Goal: Find specific page/section: Find specific page/section

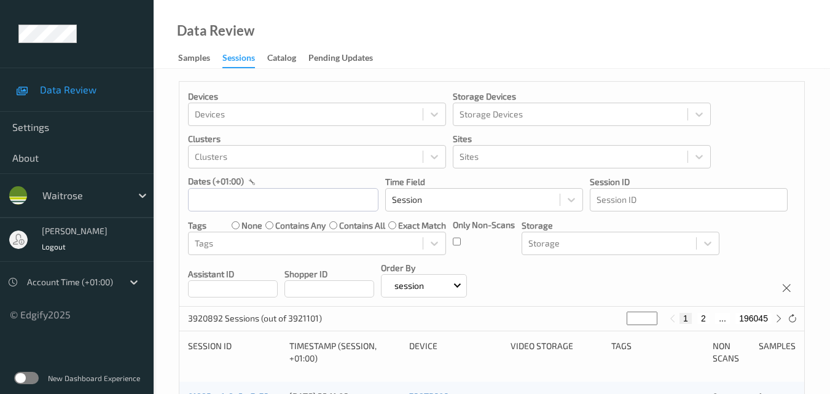
click at [33, 379] on label at bounding box center [26, 378] width 25 height 12
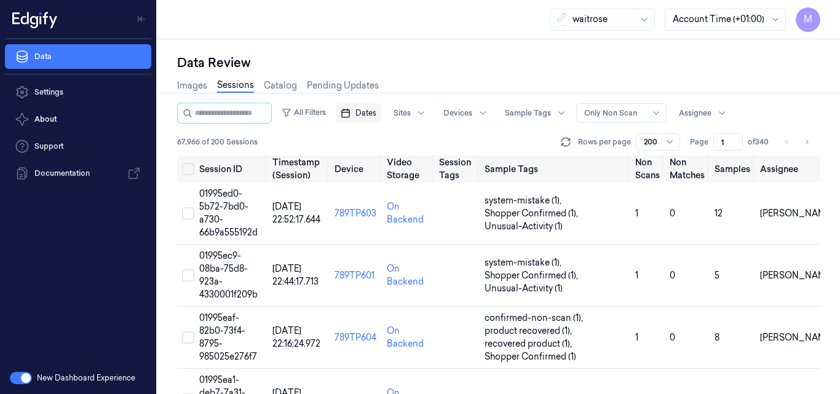
click at [376, 115] on span "Dates" at bounding box center [365, 113] width 21 height 11
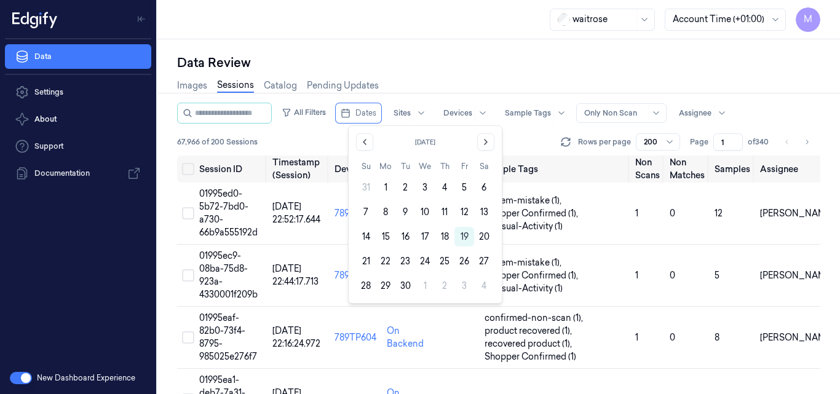
click at [471, 58] on div "Data Review" at bounding box center [498, 62] width 643 height 17
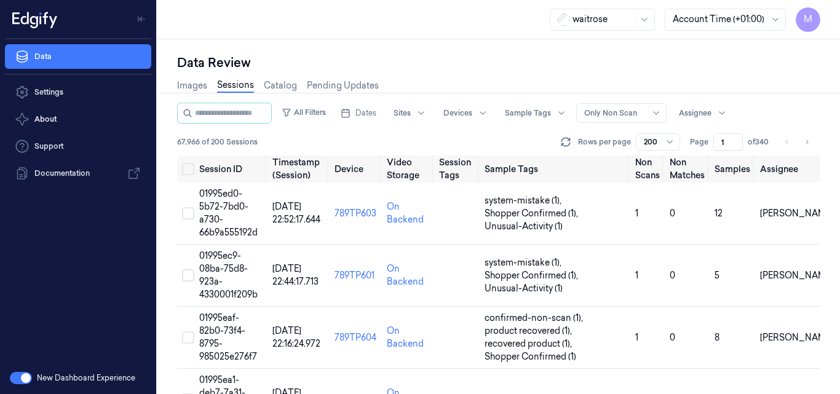
click at [382, 8] on div "waitrose Account Time (+01:00) M" at bounding box center [498, 19] width 682 height 39
click at [404, 6] on div "waitrose Account Time (+01:00) M" at bounding box center [498, 19] width 682 height 39
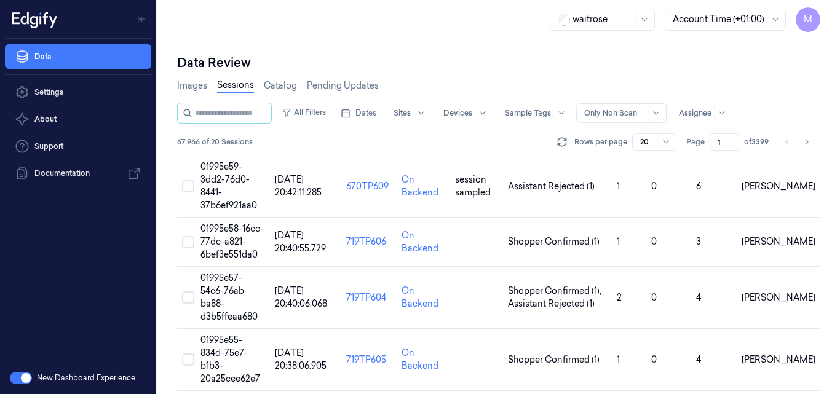
scroll to position [962, 0]
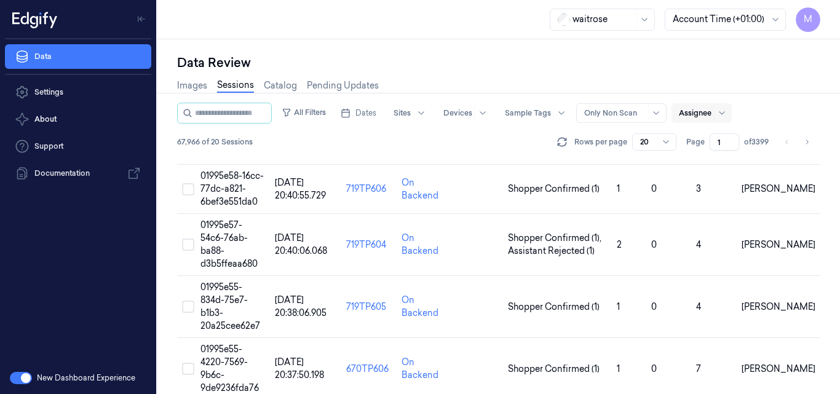
click at [723, 113] on div "Assignee" at bounding box center [701, 113] width 60 height 20
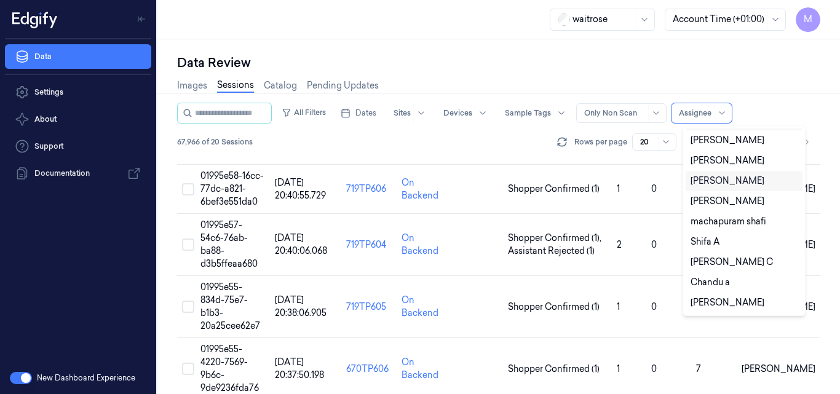
scroll to position [0, 0]
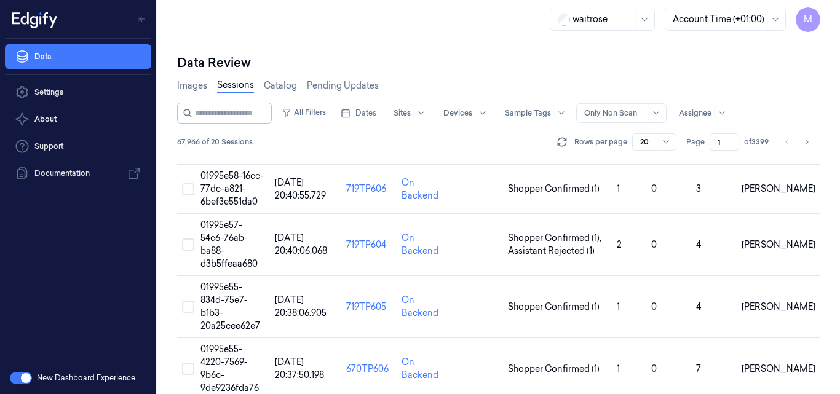
click at [500, 56] on div "Data Review" at bounding box center [498, 62] width 643 height 17
click at [731, 143] on input "1" at bounding box center [724, 141] width 30 height 17
click at [660, 64] on div "Data Review" at bounding box center [498, 62] width 643 height 17
